Goal: Task Accomplishment & Management: Complete application form

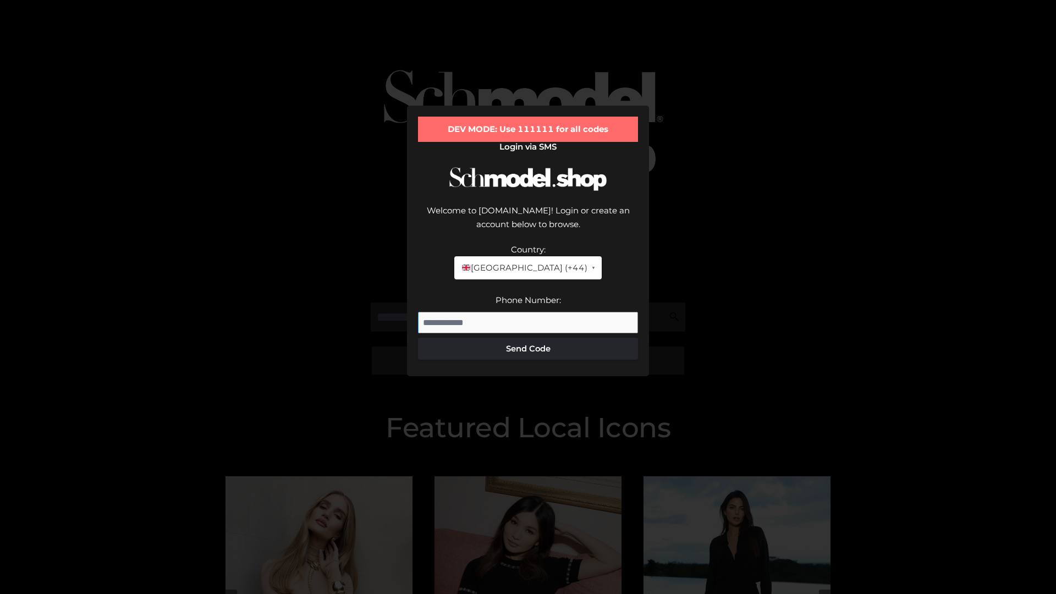
click at [528, 312] on input "Phone Number:" at bounding box center [528, 323] width 220 height 22
type input "**********"
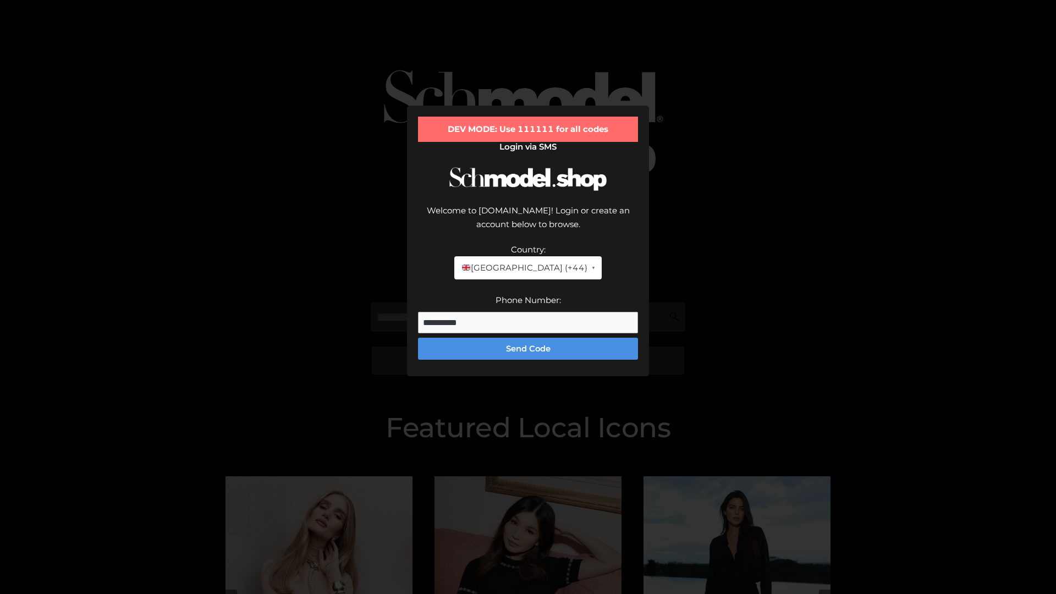
click at [528, 338] on button "Send Code" at bounding box center [528, 349] width 220 height 22
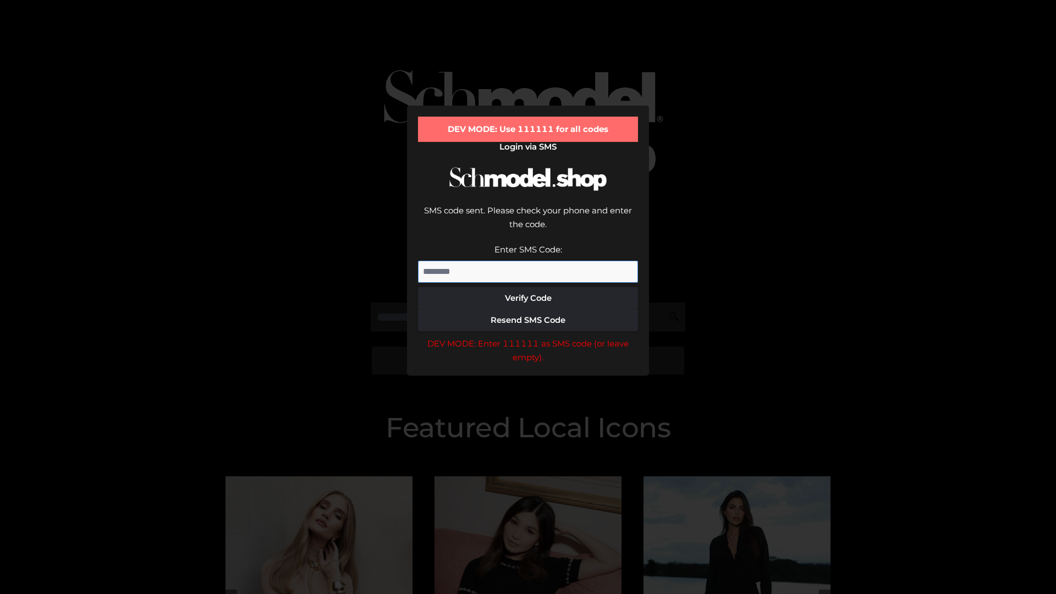
click at [528, 261] on input "Enter SMS Code:" at bounding box center [528, 272] width 220 height 22
type input "******"
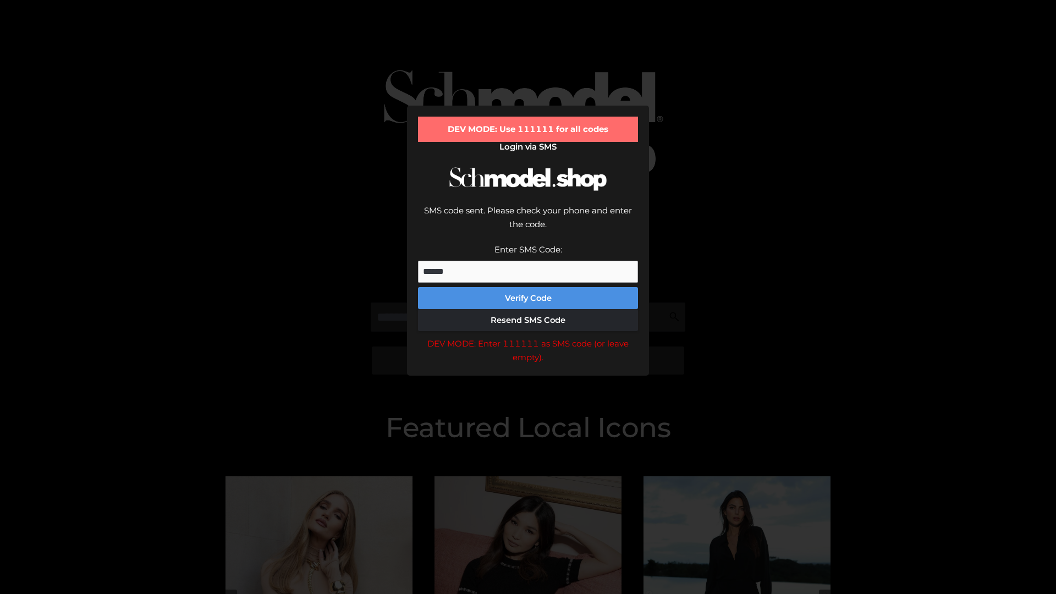
click at [528, 287] on button "Verify Code" at bounding box center [528, 298] width 220 height 22
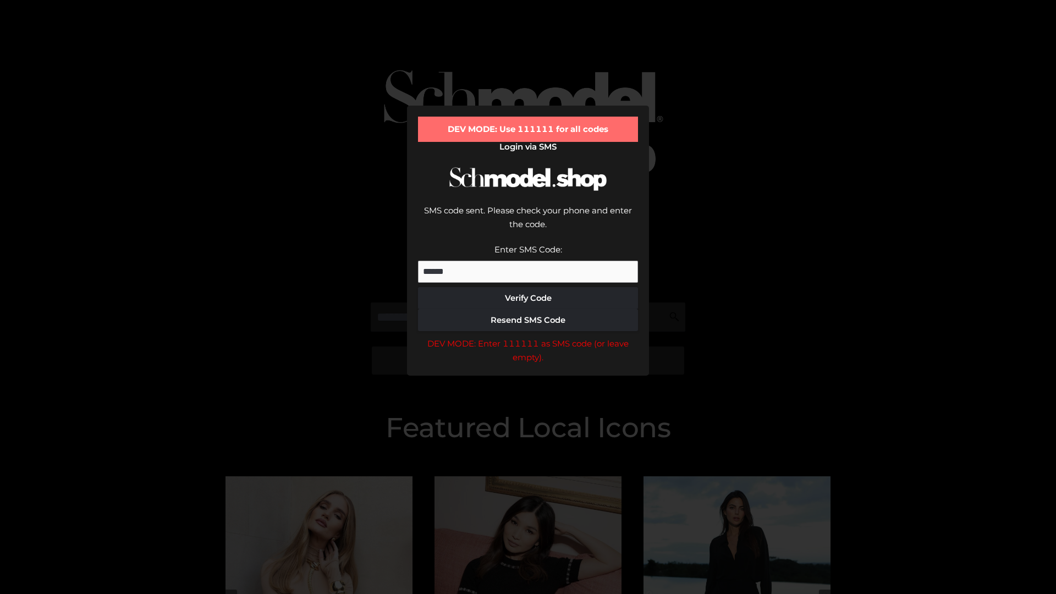
click at [528, 337] on div "DEV MODE: Enter 111111 as SMS code (or leave empty)." at bounding box center [528, 351] width 220 height 28
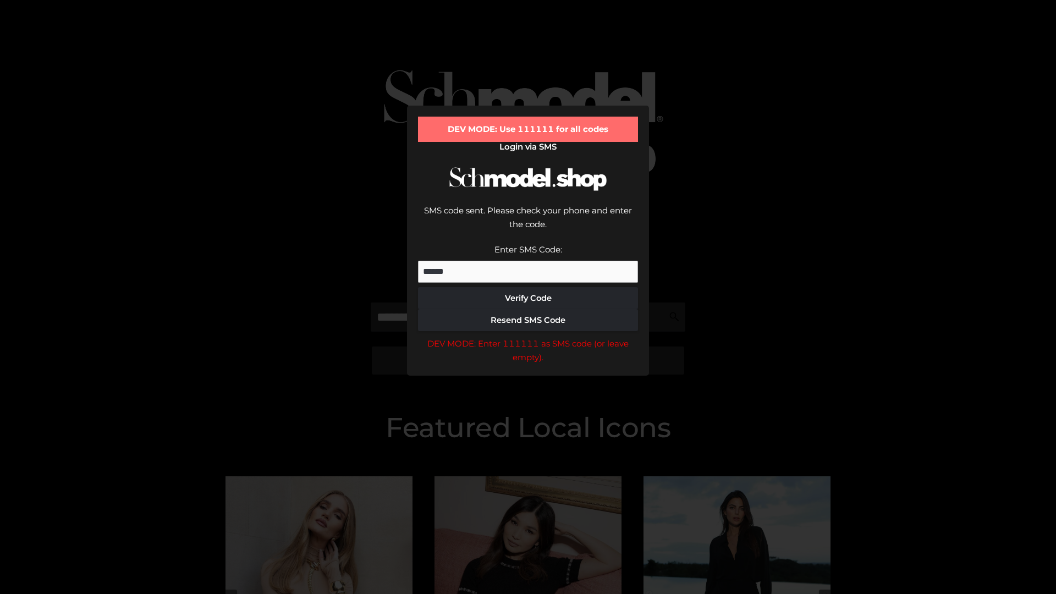
click at [528, 337] on div "DEV MODE: Enter 111111 as SMS code (or leave empty)." at bounding box center [528, 351] width 220 height 28
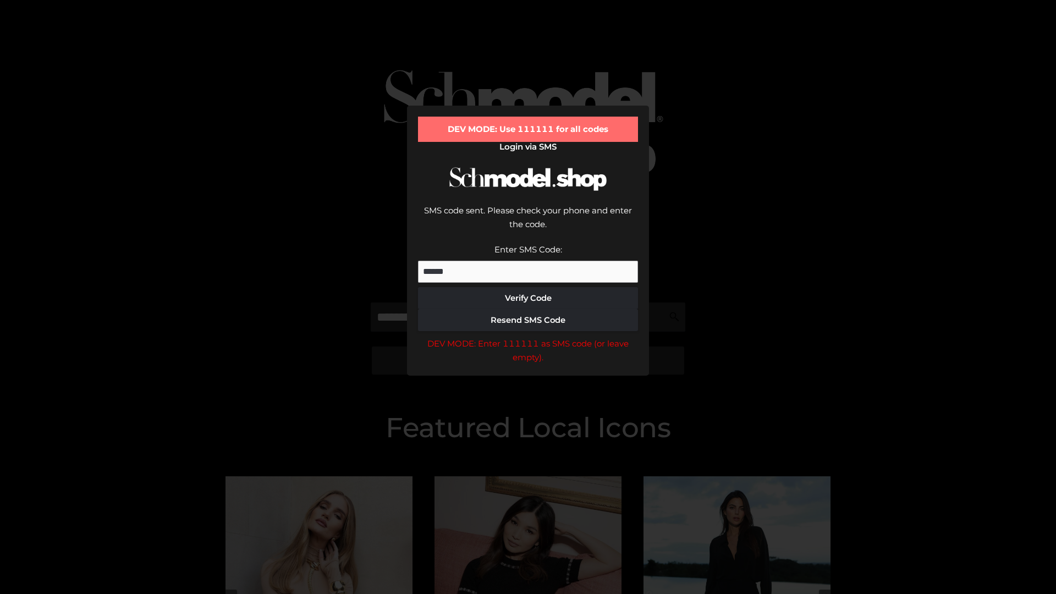
click at [528, 337] on div "DEV MODE: Enter 111111 as SMS code (or leave empty)." at bounding box center [528, 351] width 220 height 28
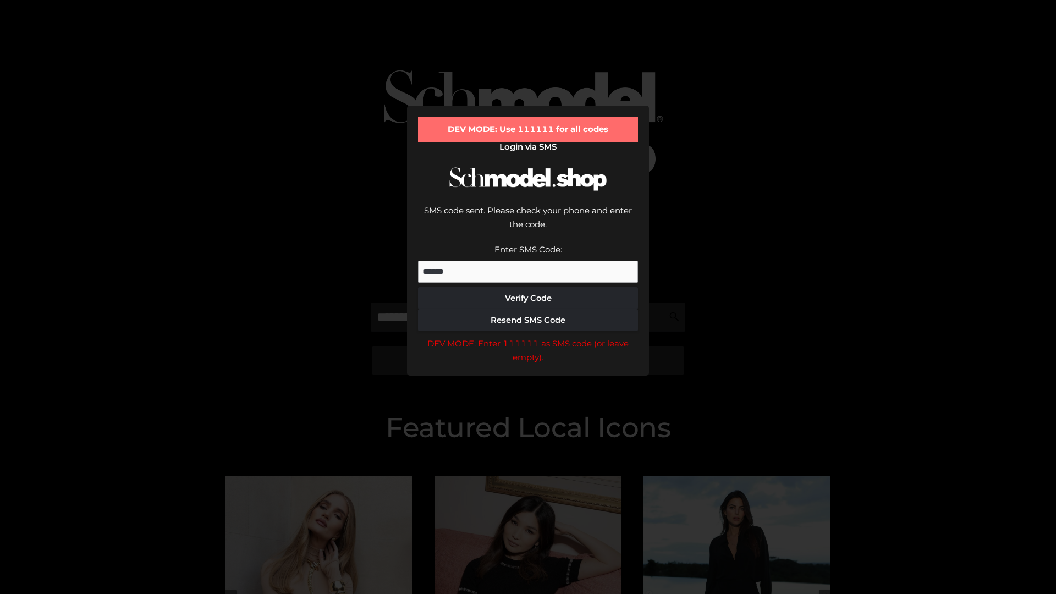
click at [528, 337] on div "DEV MODE: Enter 111111 as SMS code (or leave empty)." at bounding box center [528, 351] width 220 height 28
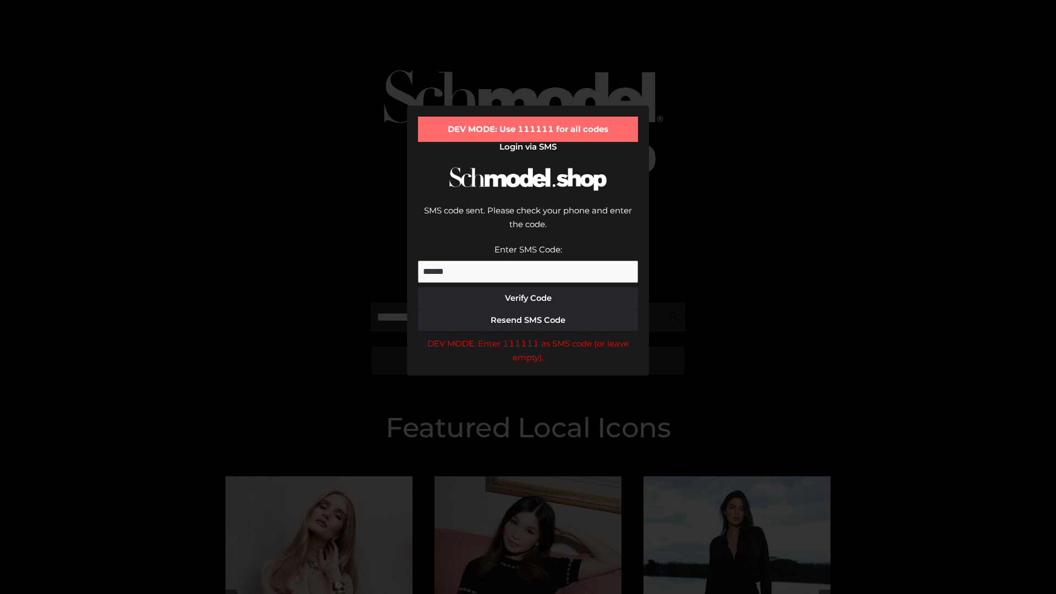
click at [528, 337] on div "DEV MODE: Enter 111111 as SMS code (or leave empty)." at bounding box center [528, 351] width 220 height 28
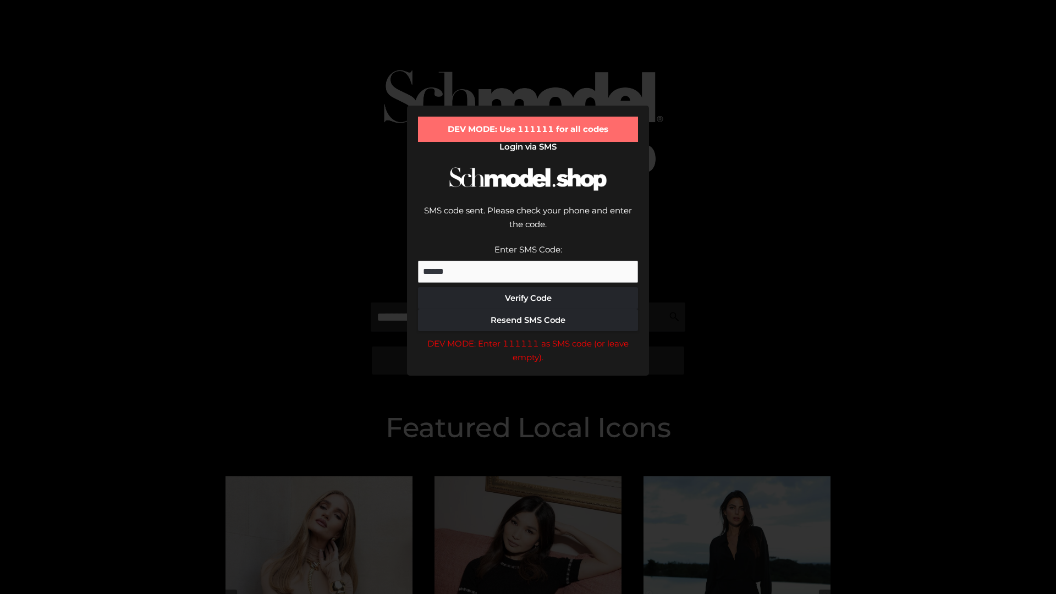
click at [528, 337] on div "DEV MODE: Enter 111111 as SMS code (or leave empty)." at bounding box center [528, 351] width 220 height 28
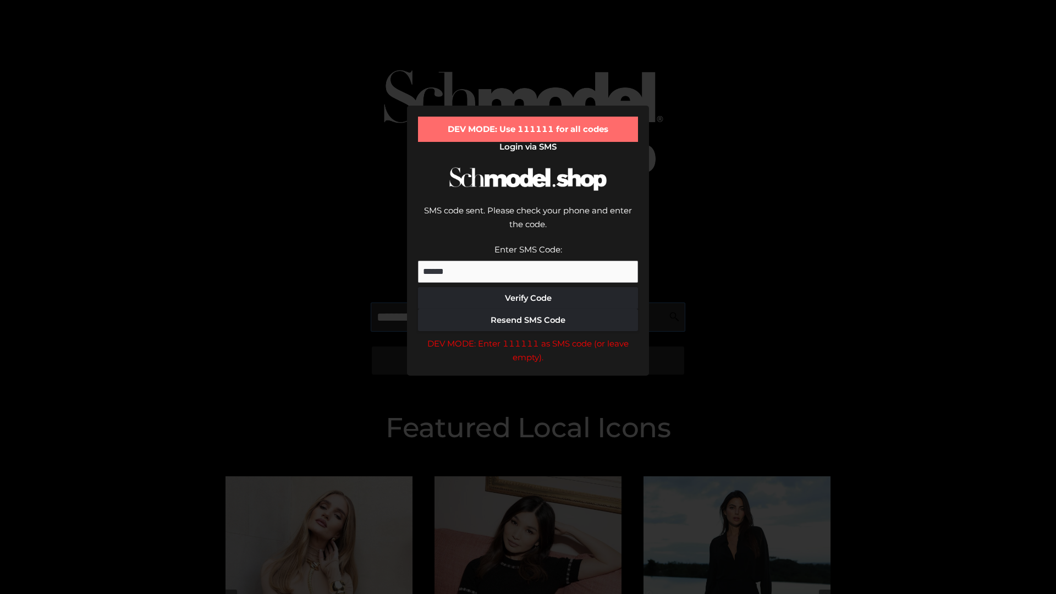
scroll to position [0, 57]
click at [528, 337] on div "DEV MODE: Enter 111111 as SMS code (or leave empty)." at bounding box center [528, 351] width 220 height 28
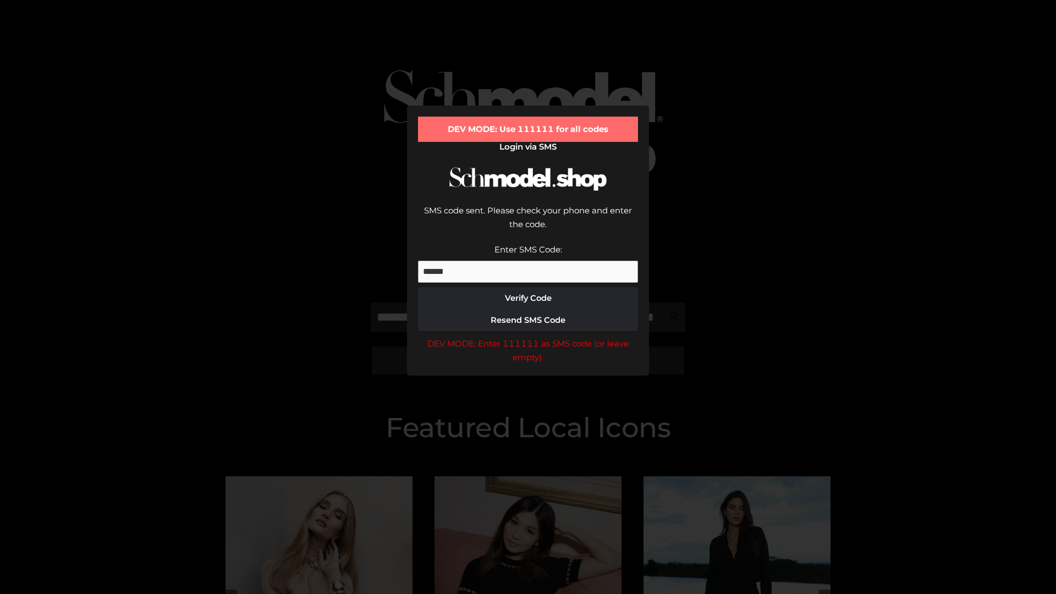
click at [528, 337] on div "DEV MODE: Enter 111111 as SMS code (or leave empty)." at bounding box center [528, 351] width 220 height 28
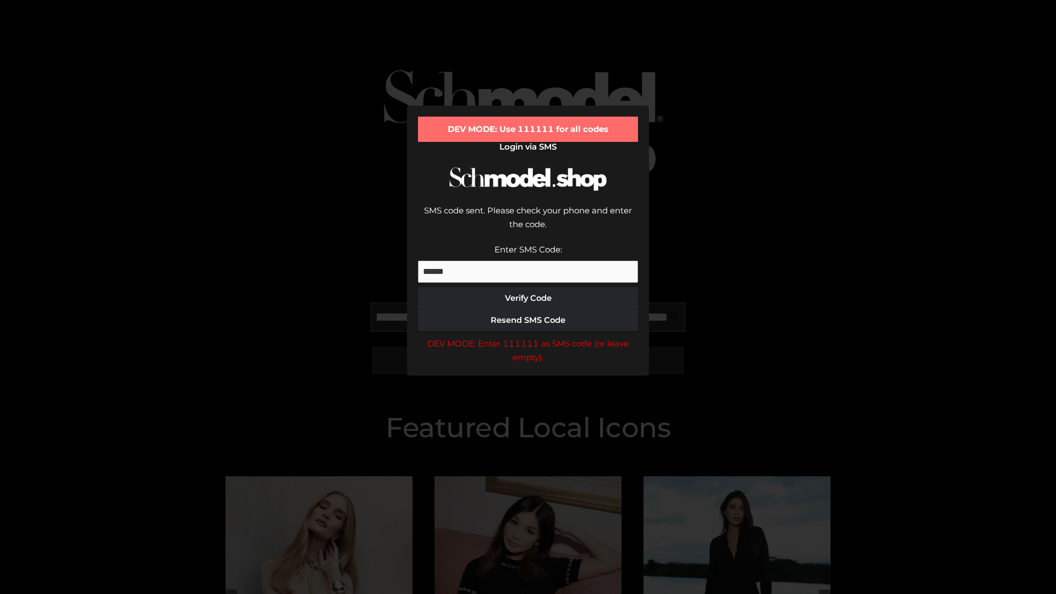
scroll to position [0, 120]
click at [528, 337] on div "DEV MODE: Enter 111111 as SMS code (or leave empty)." at bounding box center [528, 351] width 220 height 28
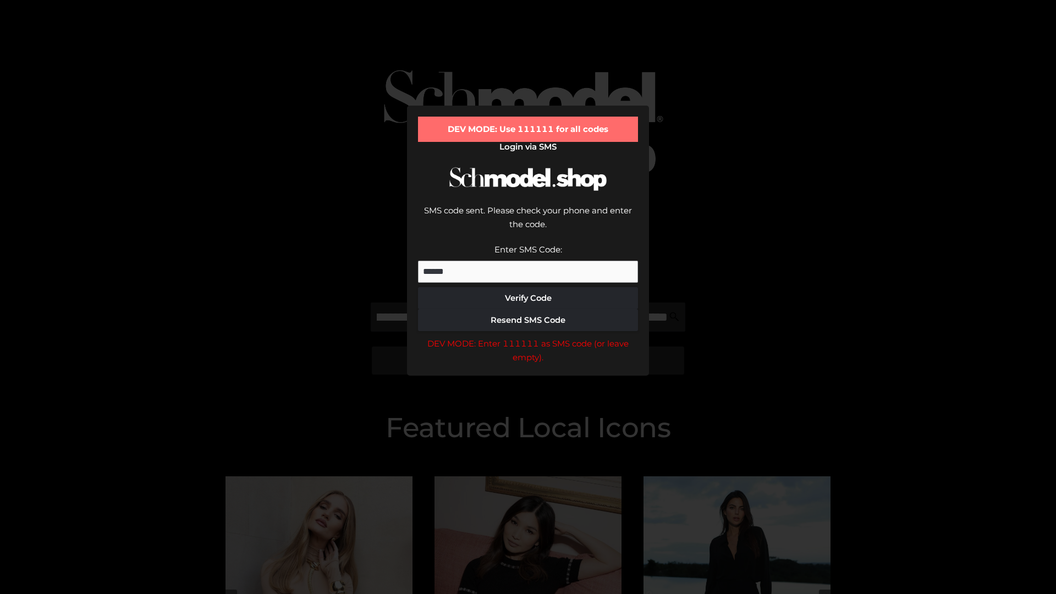
click at [528, 337] on div "DEV MODE: Enter 111111 as SMS code (or leave empty)." at bounding box center [528, 351] width 220 height 28
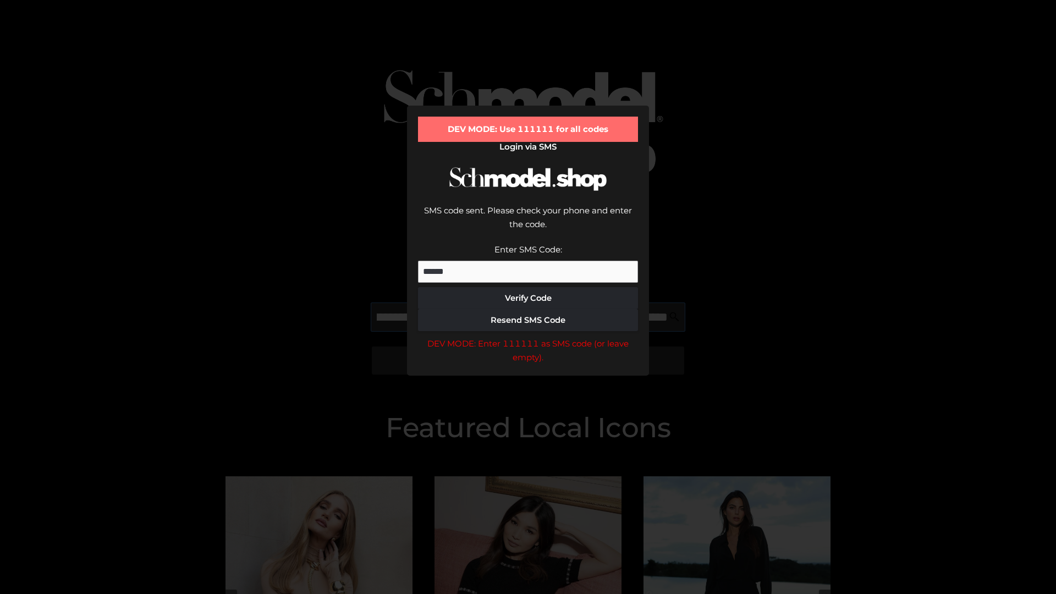
scroll to position [0, 186]
click at [528, 337] on div "DEV MODE: Enter 111111 as SMS code (or leave empty)." at bounding box center [528, 351] width 220 height 28
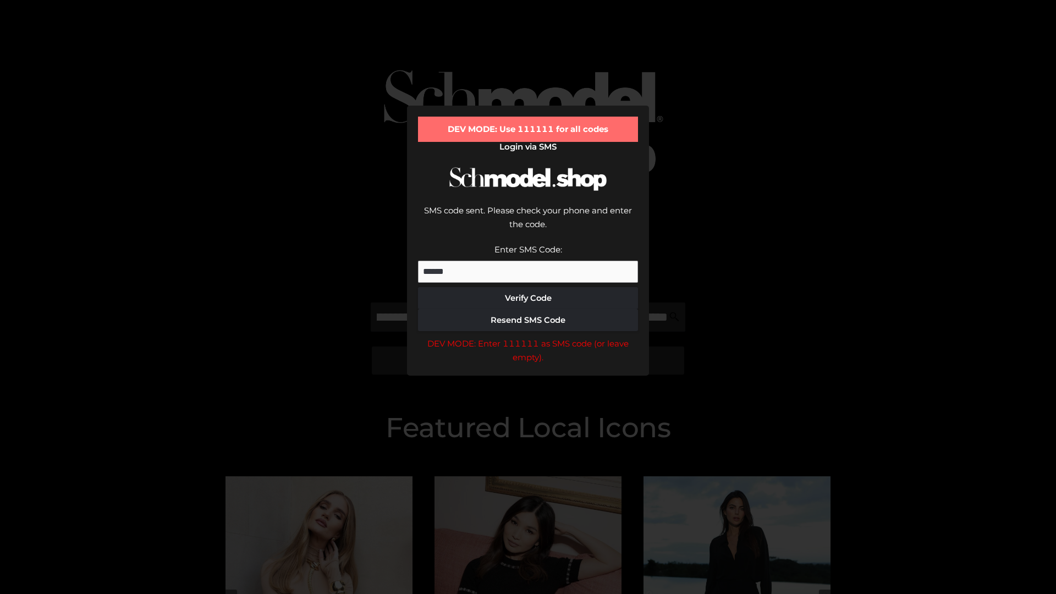
click at [528, 337] on div "DEV MODE: Enter 111111 as SMS code (or leave empty)." at bounding box center [528, 351] width 220 height 28
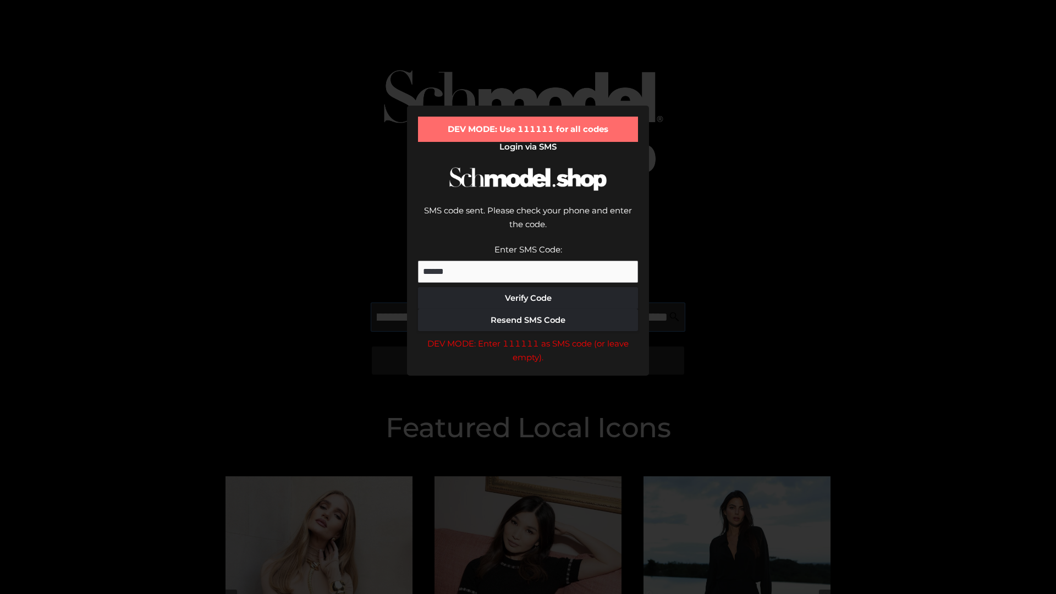
scroll to position [0, 256]
click at [528, 337] on div "DEV MODE: Enter 111111 as SMS code (or leave empty)." at bounding box center [528, 351] width 220 height 28
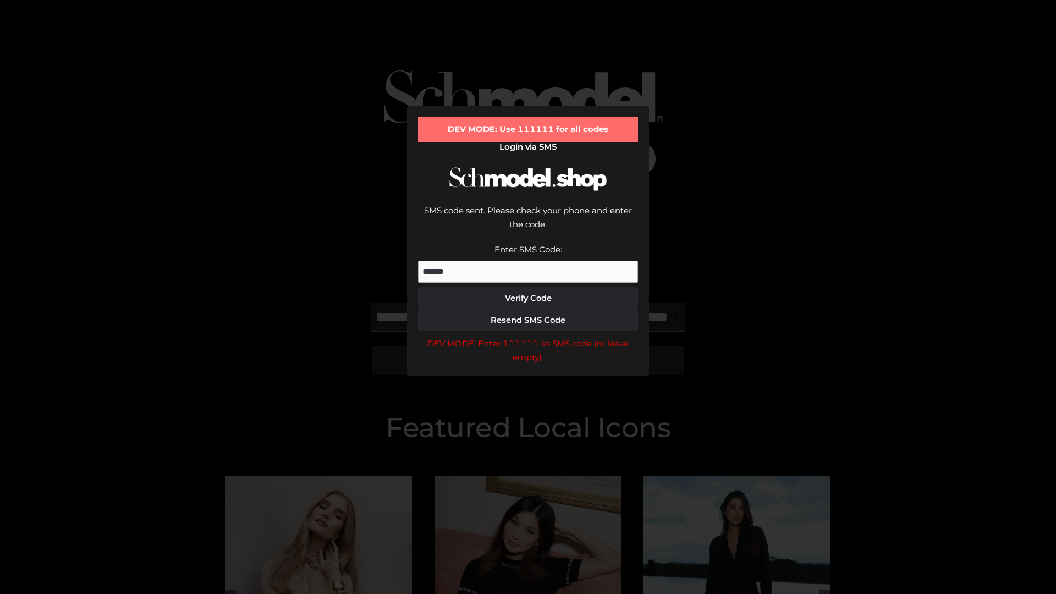
type input "**********"
